Goal: Transaction & Acquisition: Purchase product/service

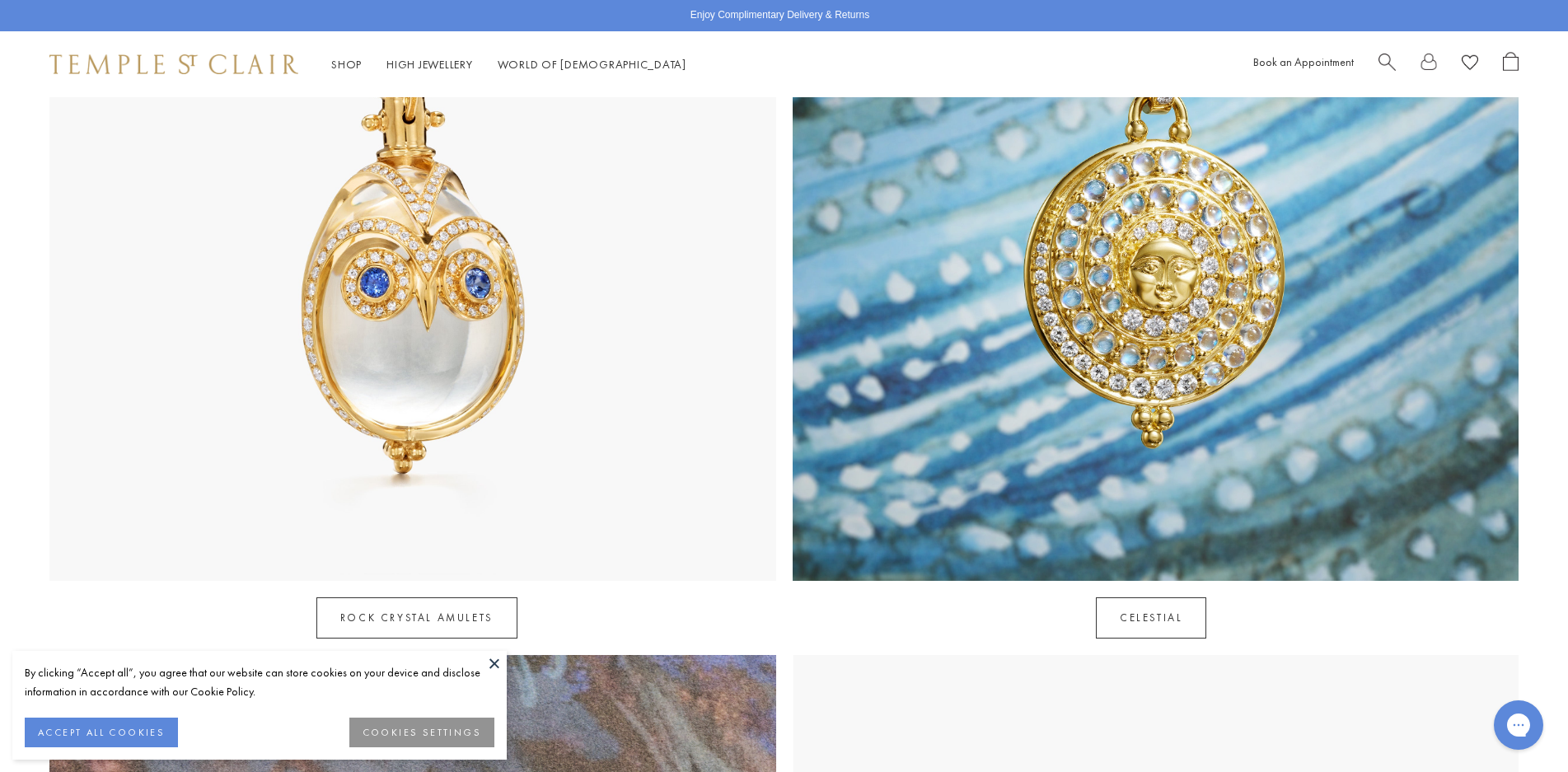
scroll to position [1400, 0]
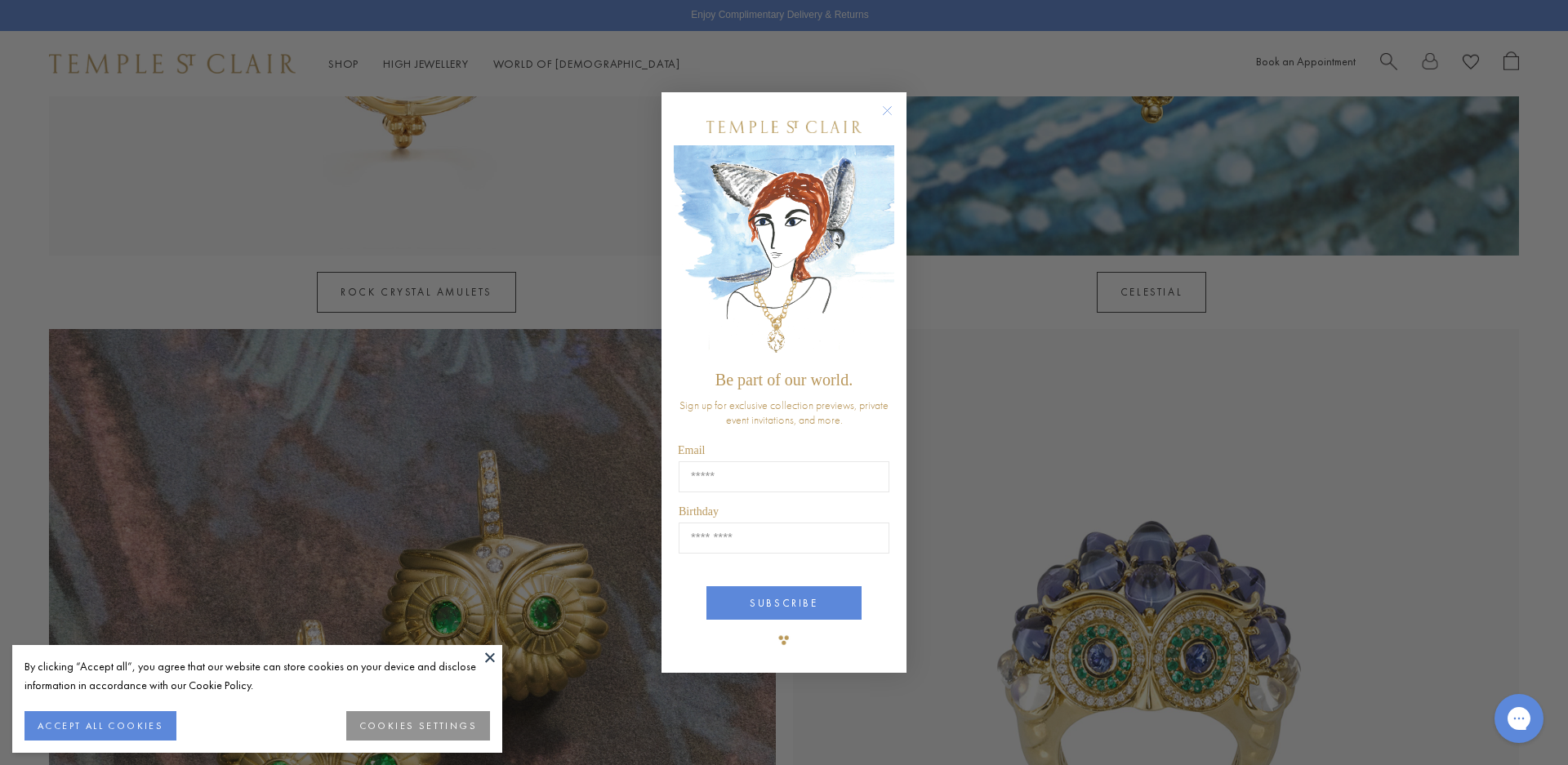
click at [891, 108] on icon "Close dialog" at bounding box center [887, 109] width 8 height 8
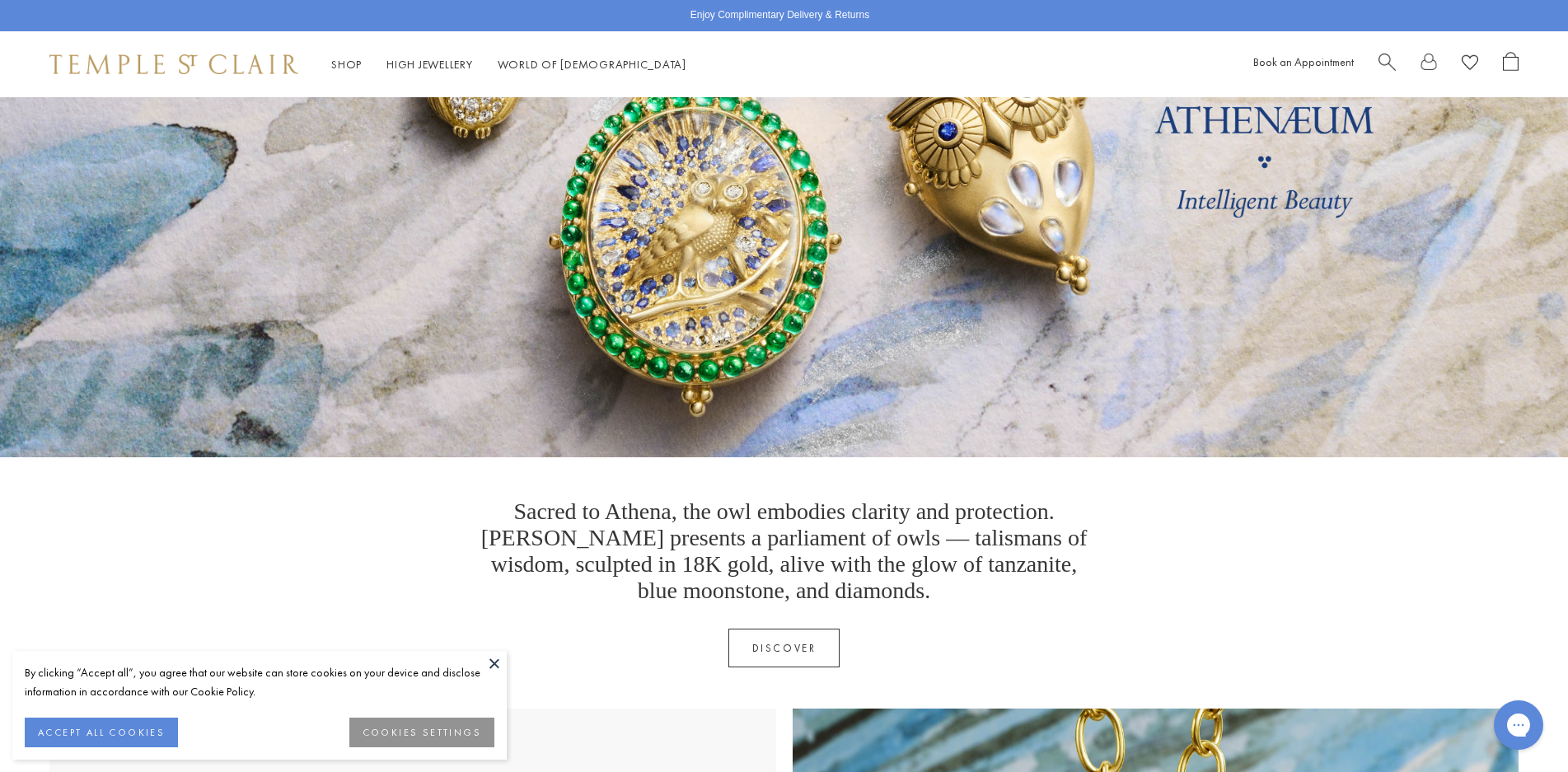
scroll to position [162, 0]
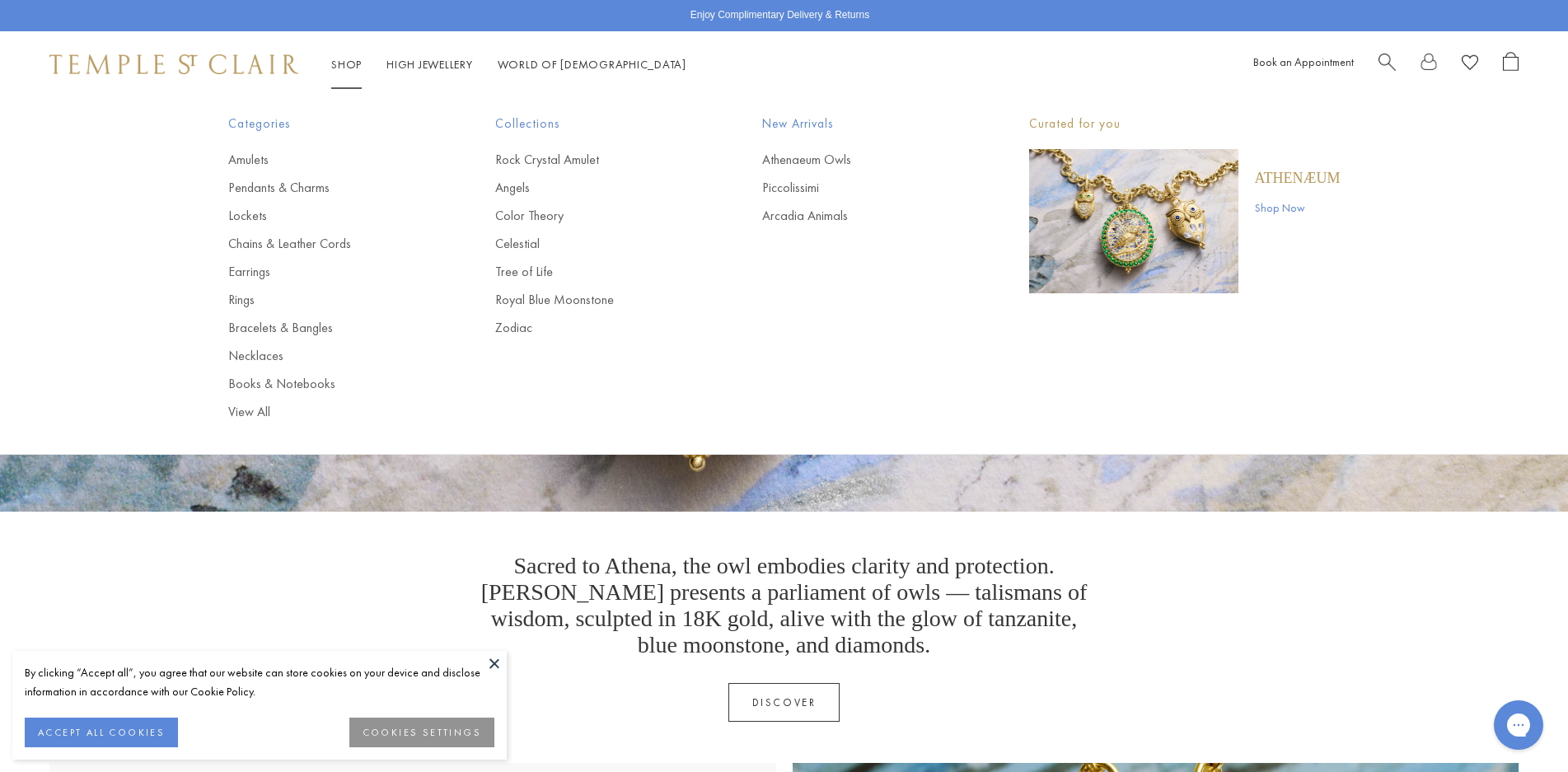
click at [338, 62] on link "Shop Shop" at bounding box center [347, 65] width 30 height 15
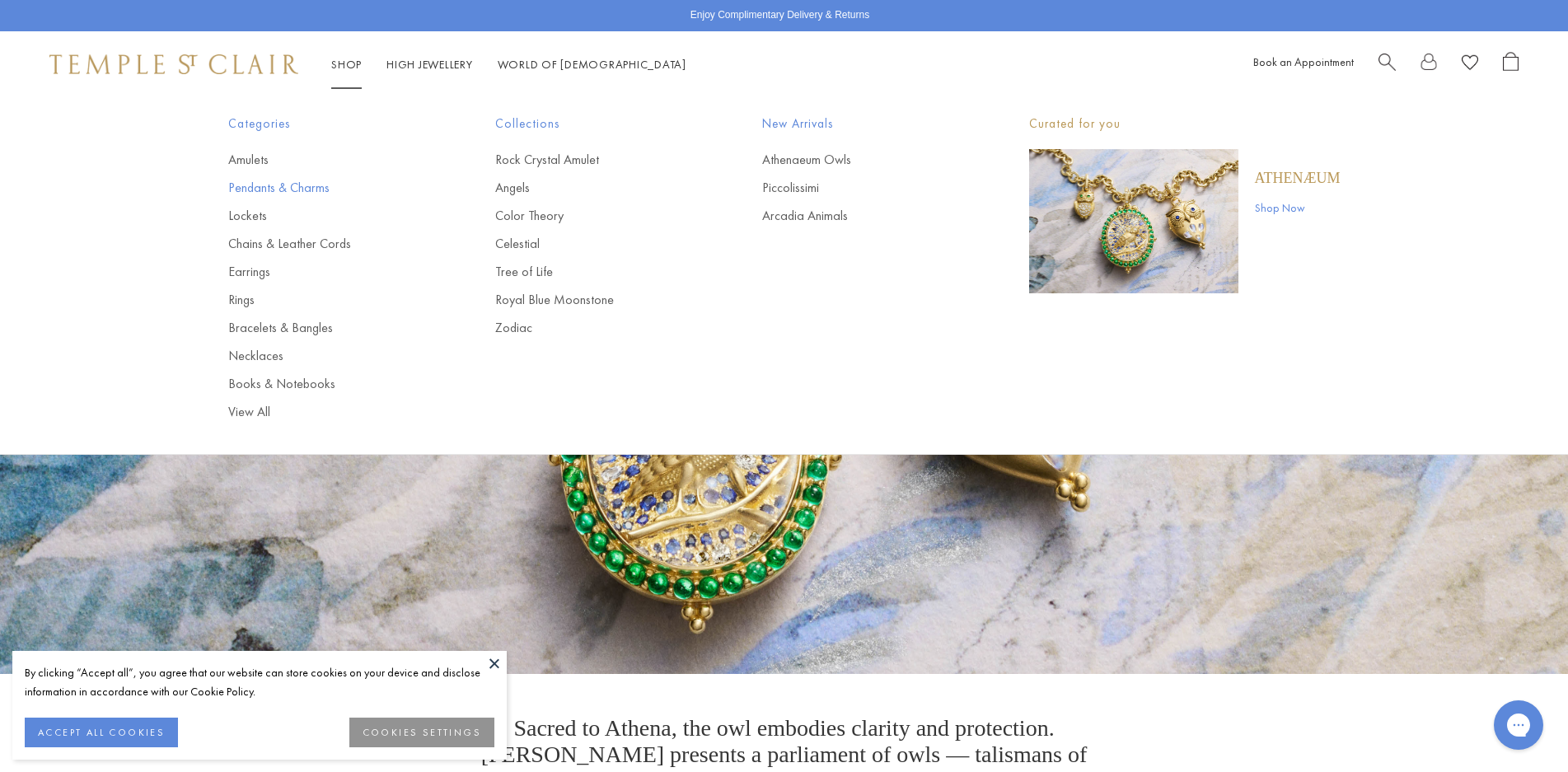
click at [242, 185] on link "Pendants & Charms" at bounding box center [328, 188] width 201 height 18
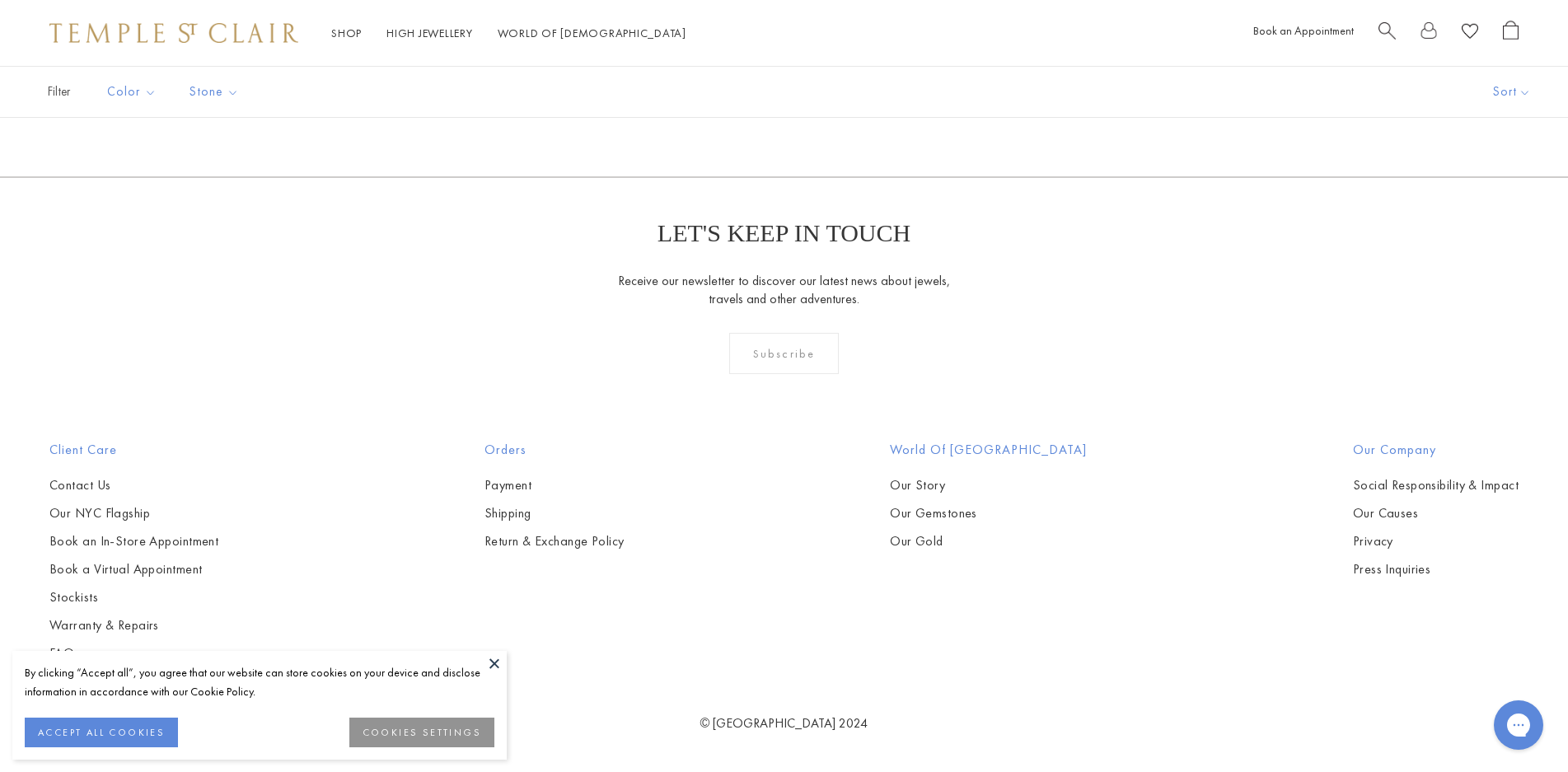
scroll to position [12686, 0]
click at [749, 110] on link "2" at bounding box center [758, 88] width 53 height 46
click at [839, 111] on link "3" at bounding box center [837, 89] width 53 height 46
